Goal: Task Accomplishment & Management: Manage account settings

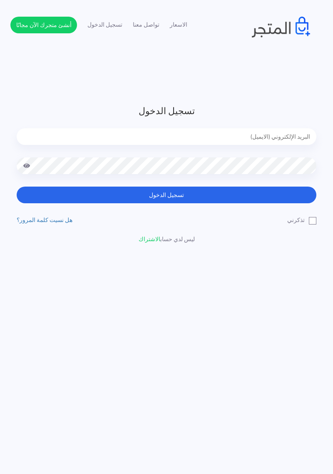
click at [263, 142] on input "email" at bounding box center [167, 136] width 300 height 17
type input "[EMAIL_ADDRESS][DOMAIN_NAME]"
click at [17, 186] on button "تسجيل الدخول" at bounding box center [167, 194] width 300 height 17
click at [247, 190] on button "تسجيل الدخول" at bounding box center [167, 194] width 300 height 17
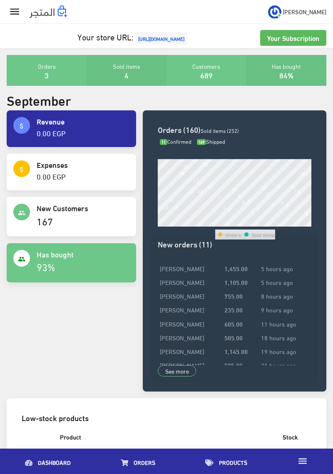
click at [12, 14] on icon "" at bounding box center [15, 12] width 12 height 12
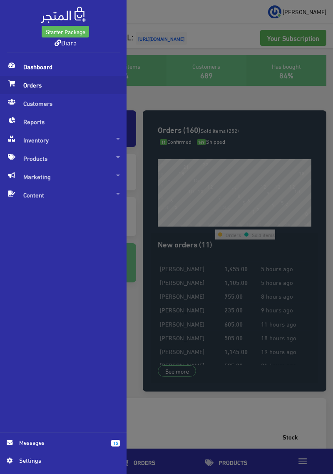
click at [50, 85] on span "Orders" at bounding box center [63, 85] width 113 height 18
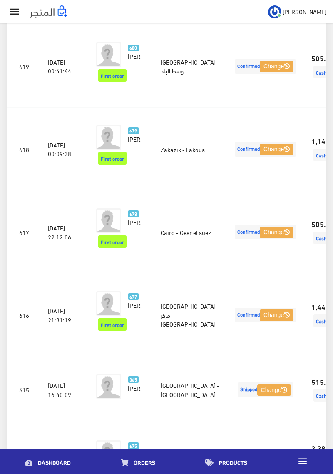
scroll to position [1060, 0]
